Goal: Transaction & Acquisition: Book appointment/travel/reservation

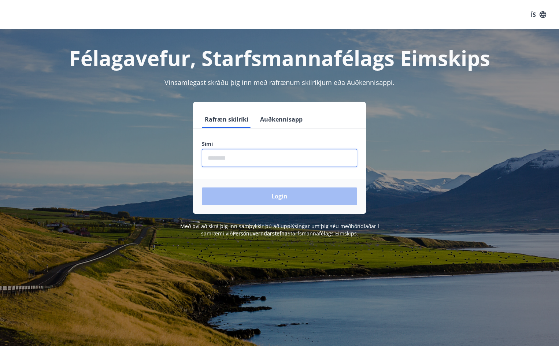
click at [235, 160] on input "phone" at bounding box center [279, 158] width 155 height 18
type input "********"
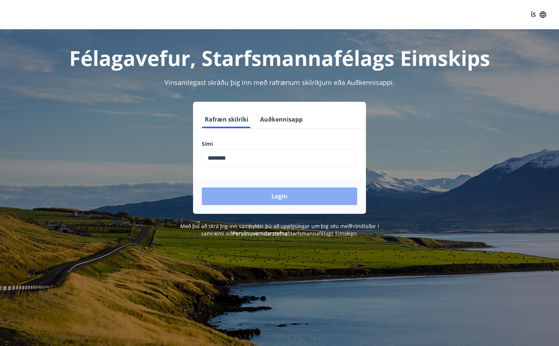
click at [269, 198] on button "Login" at bounding box center [279, 196] width 155 height 18
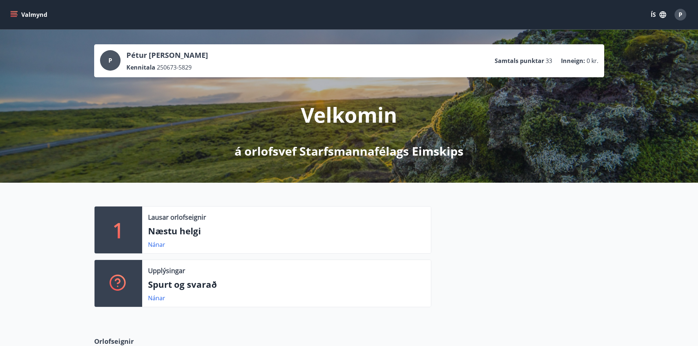
click at [14, 13] on icon "menu" at bounding box center [14, 13] width 7 height 1
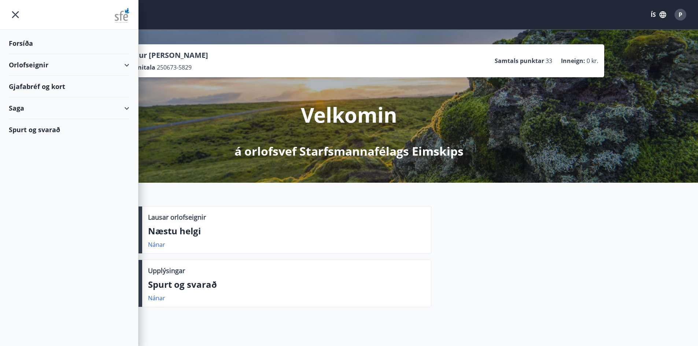
click at [130, 65] on icon at bounding box center [126, 65] width 9 height 9
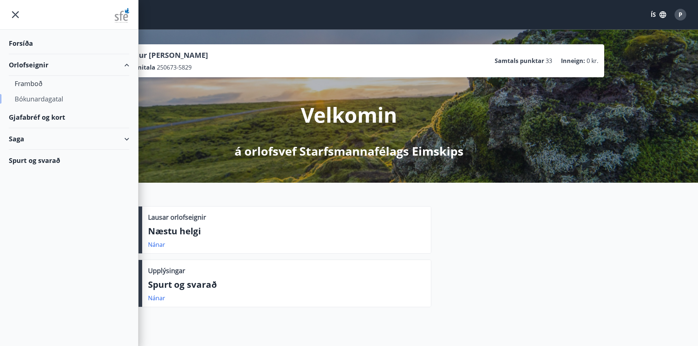
click at [46, 98] on div "Bókunardagatal" at bounding box center [69, 98] width 109 height 15
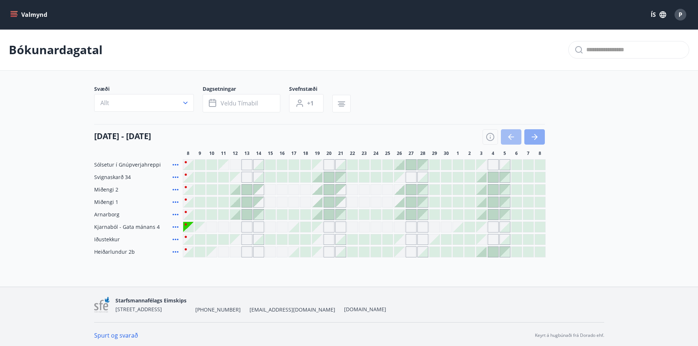
click at [539, 135] on button "button" at bounding box center [534, 136] width 21 height 15
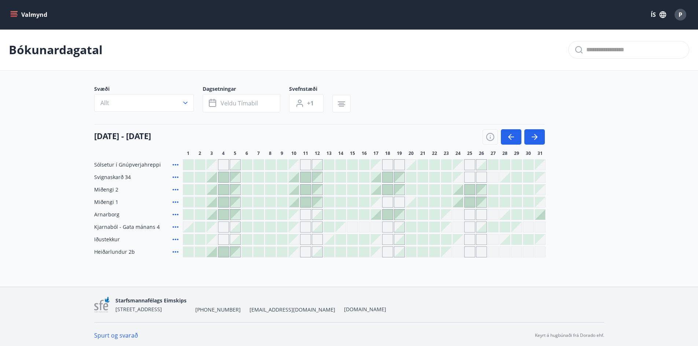
click at [483, 229] on div at bounding box center [481, 227] width 10 height 10
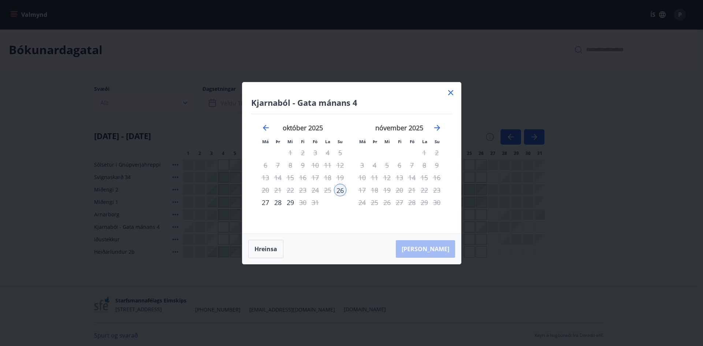
click at [450, 90] on icon at bounding box center [450, 92] width 9 height 9
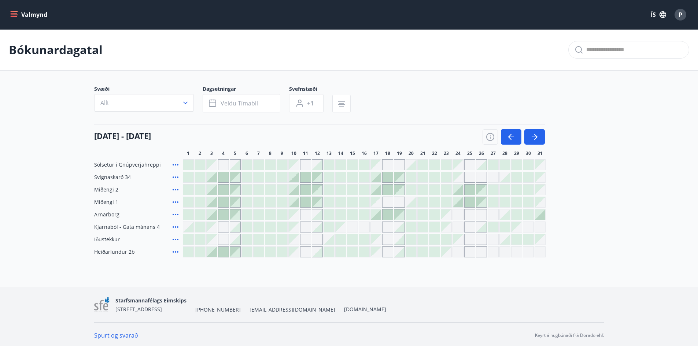
click at [482, 253] on div "Gráir dagar eru ekki bókanlegir" at bounding box center [481, 251] width 11 height 11
click at [564, 231] on div "Sólsetur í Gnúpverjahreppi Svignaskarð 34 Miðengi 2 Miðengi 1 Arnarborg Kjarnab…" at bounding box center [349, 208] width 510 height 98
click at [483, 228] on div at bounding box center [481, 227] width 10 height 10
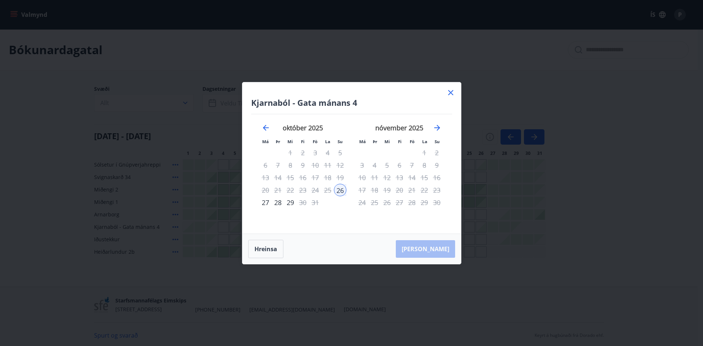
click at [264, 203] on div "27" at bounding box center [265, 202] width 12 height 12
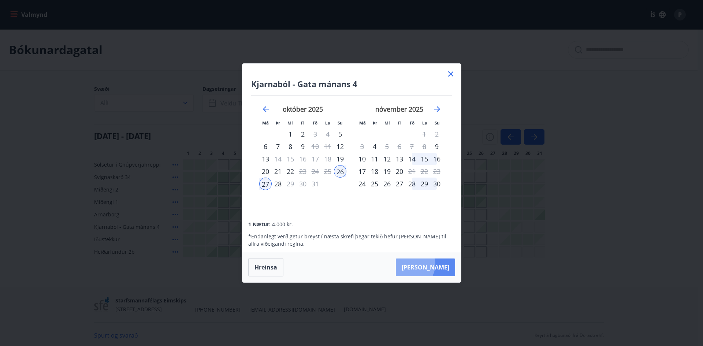
click at [433, 264] on button "[PERSON_NAME]" at bounding box center [425, 267] width 59 height 18
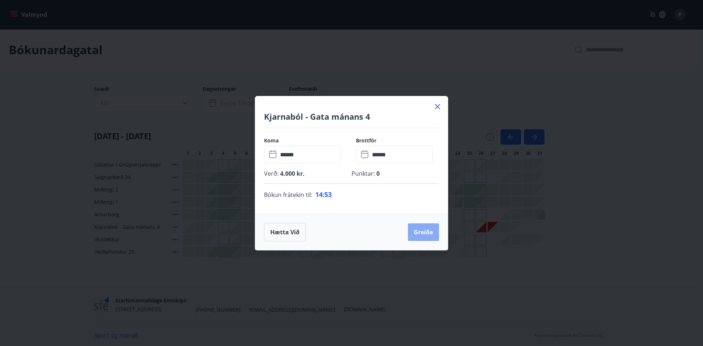
click at [425, 233] on button "Greiða" at bounding box center [423, 232] width 31 height 18
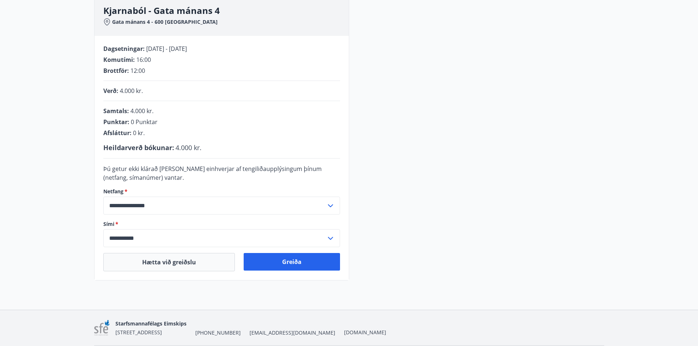
scroll to position [138, 0]
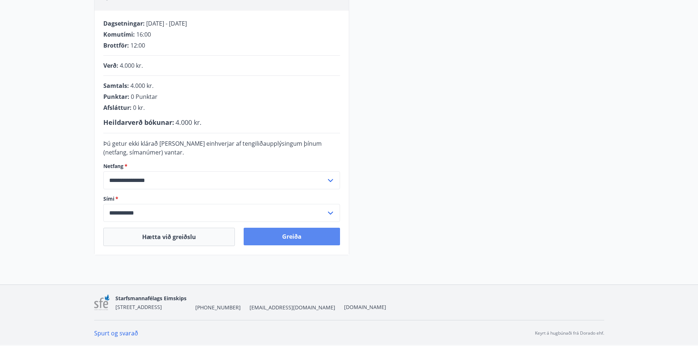
click at [304, 235] on button "Greiða" at bounding box center [291, 237] width 96 height 18
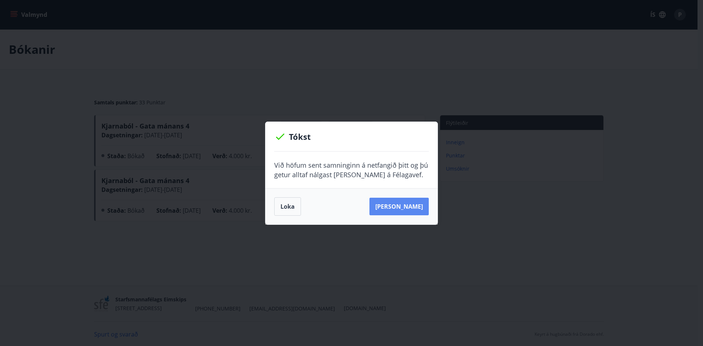
click at [417, 207] on button "Sjá samning" at bounding box center [398, 207] width 59 height 18
